Goal: Find specific page/section: Find specific page/section

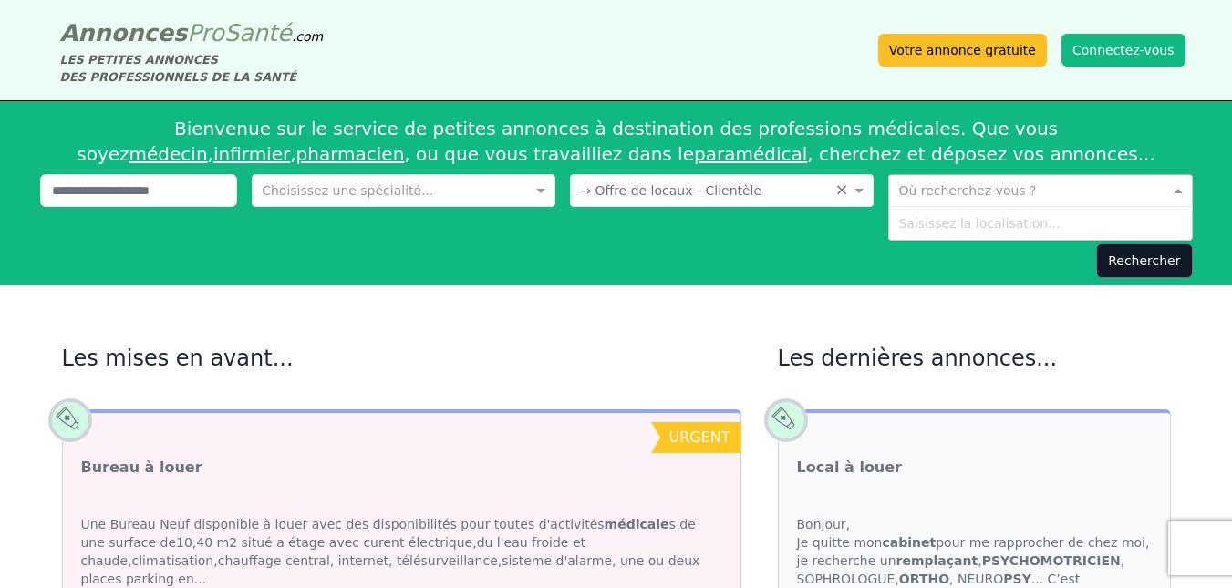
click at [940, 195] on input "text" at bounding box center [1021, 189] width 247 height 18
type input "****"
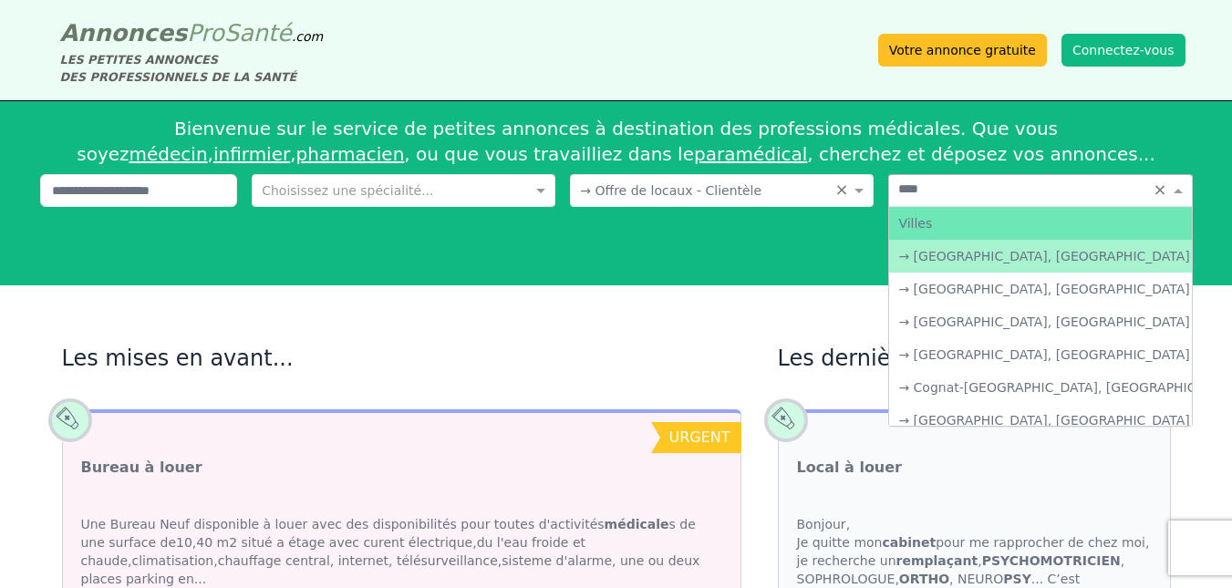
click at [943, 251] on div "→ [GEOGRAPHIC_DATA], [GEOGRAPHIC_DATA]" at bounding box center [1040, 256] width 302 height 33
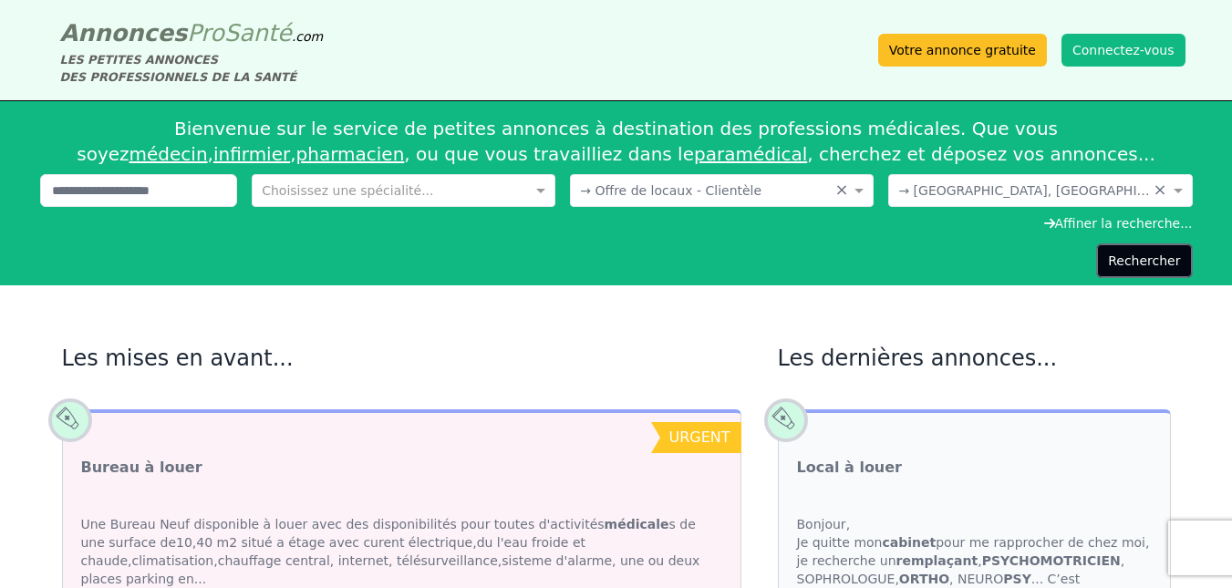
click at [1131, 255] on button "Rechercher" at bounding box center [1144, 260] width 96 height 35
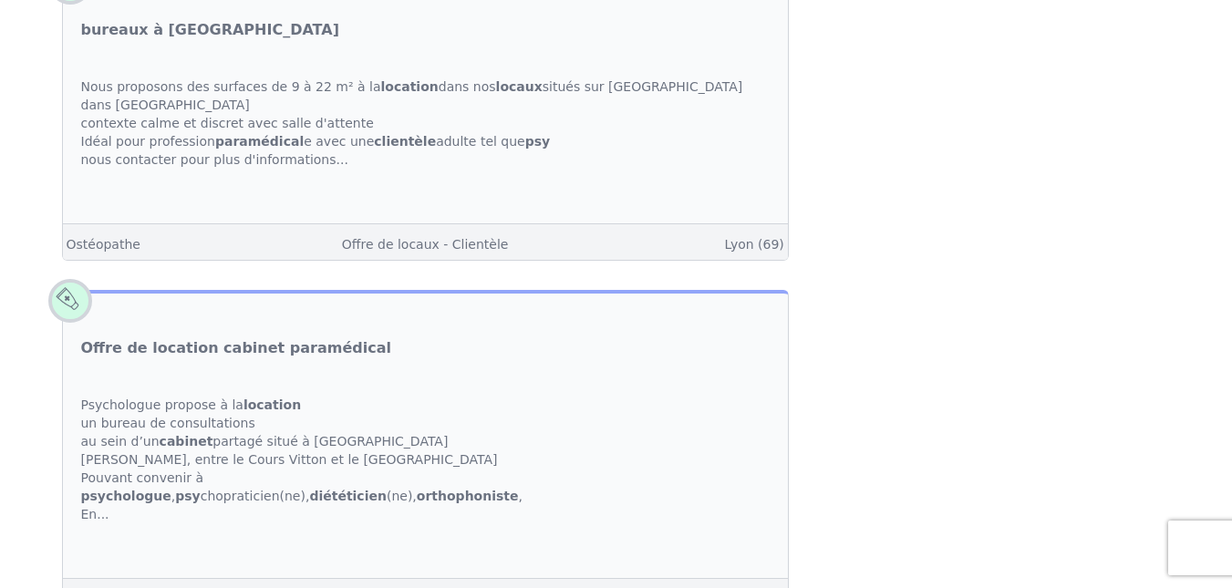
scroll to position [3709, 0]
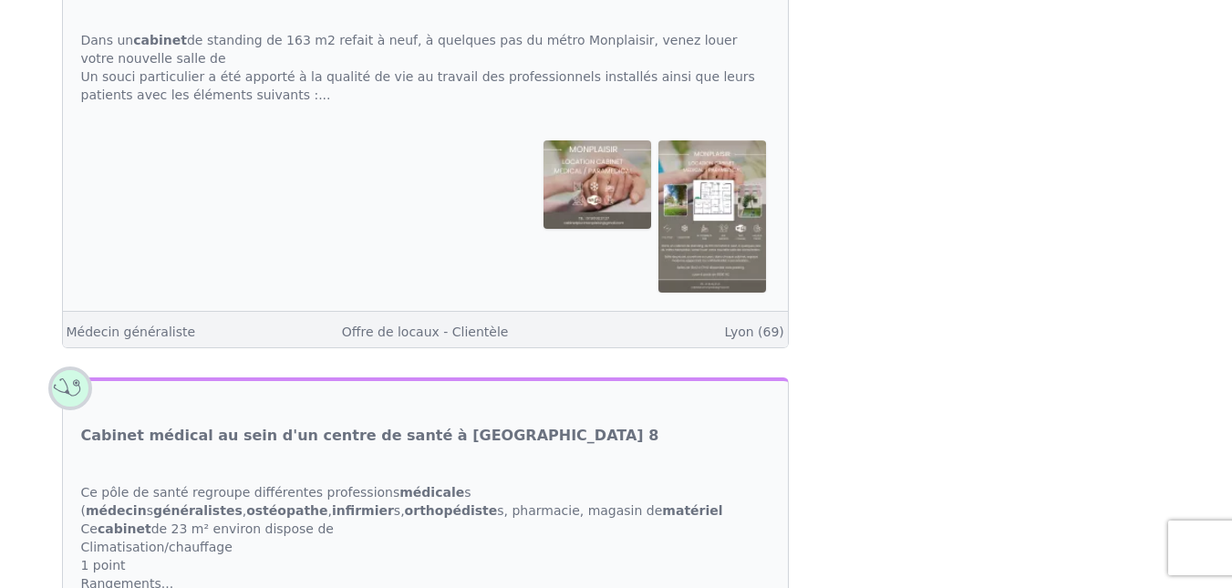
scroll to position [727, 0]
